Goal: Entertainment & Leisure: Browse casually

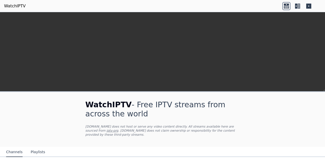
scroll to position [115, 0]
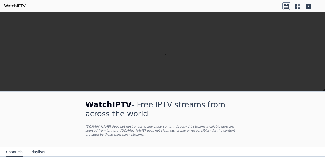
scroll to position [109, 0]
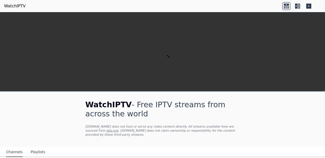
scroll to position [24, 0]
